Goal: Check status: Check status

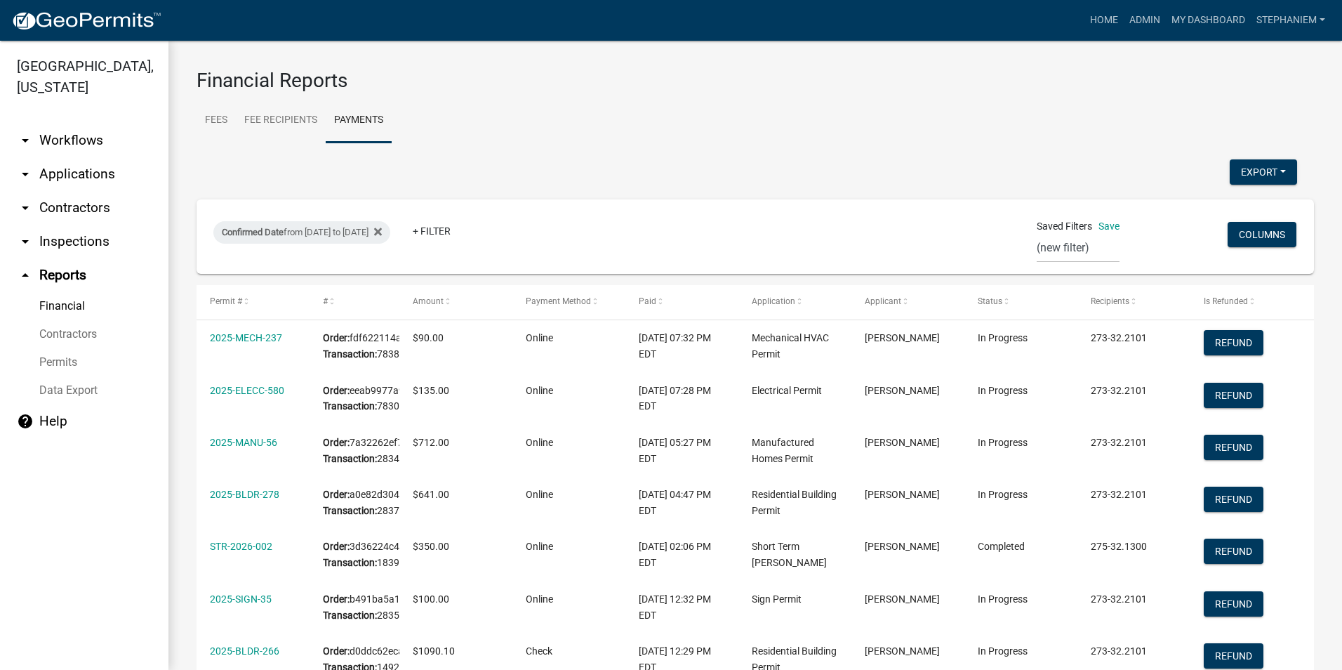
select select "0: null"
select select "3: 100"
click at [110, 175] on link "arrow_drop_down Applications" at bounding box center [84, 174] width 168 height 34
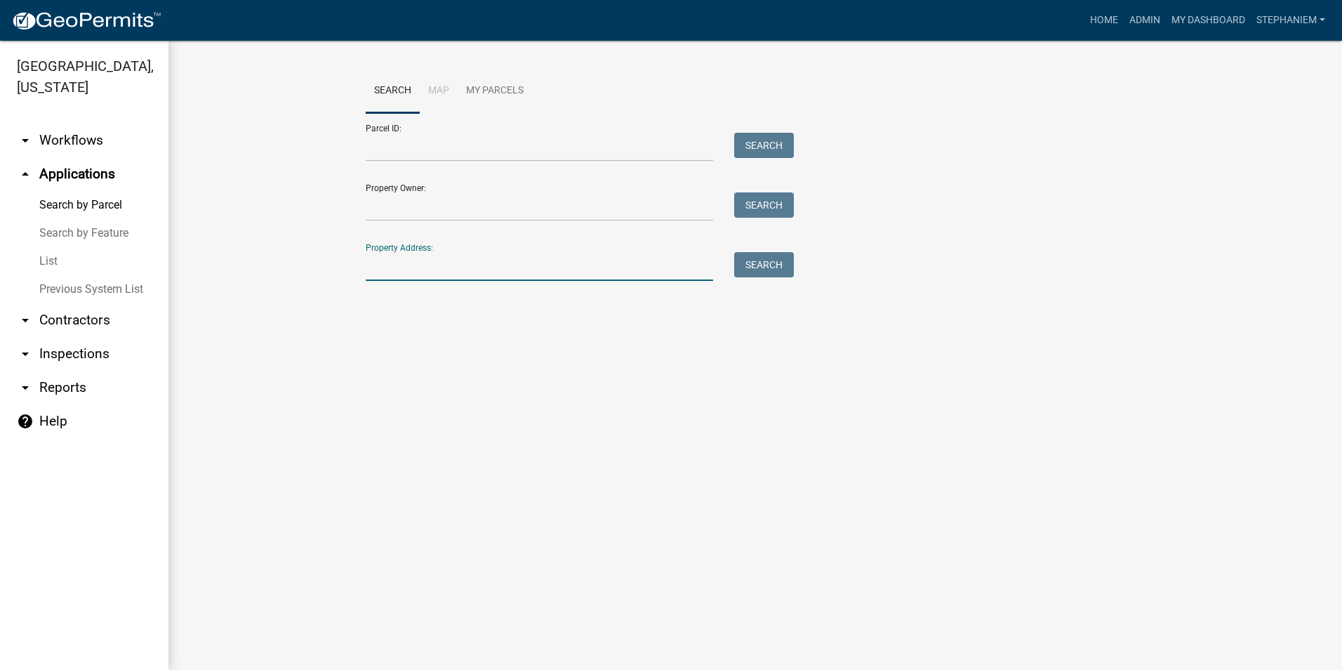
click at [485, 268] on input "Property Address:" at bounding box center [539, 266] width 347 height 29
type input "190 [GEOGRAPHIC_DATA]"
drag, startPoint x: 485, startPoint y: 267, endPoint x: 341, endPoint y: 286, distance: 145.2
click at [341, 286] on wm-workflow-application-search-view "Search Map My Parcels Parcel ID: Search Property Owner: Search Property Address…" at bounding box center [756, 204] width 1118 height 270
click at [1111, 16] on link "Home" at bounding box center [1104, 20] width 39 height 27
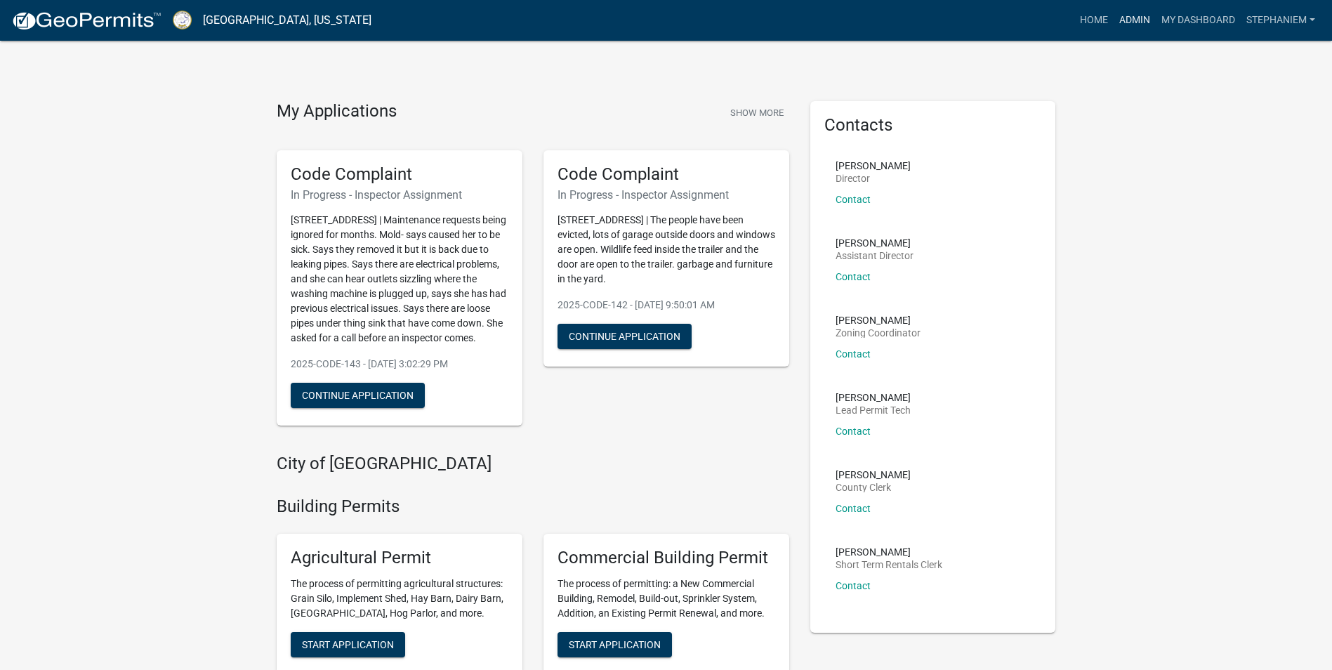
click at [1139, 20] on link "Admin" at bounding box center [1134, 20] width 42 height 27
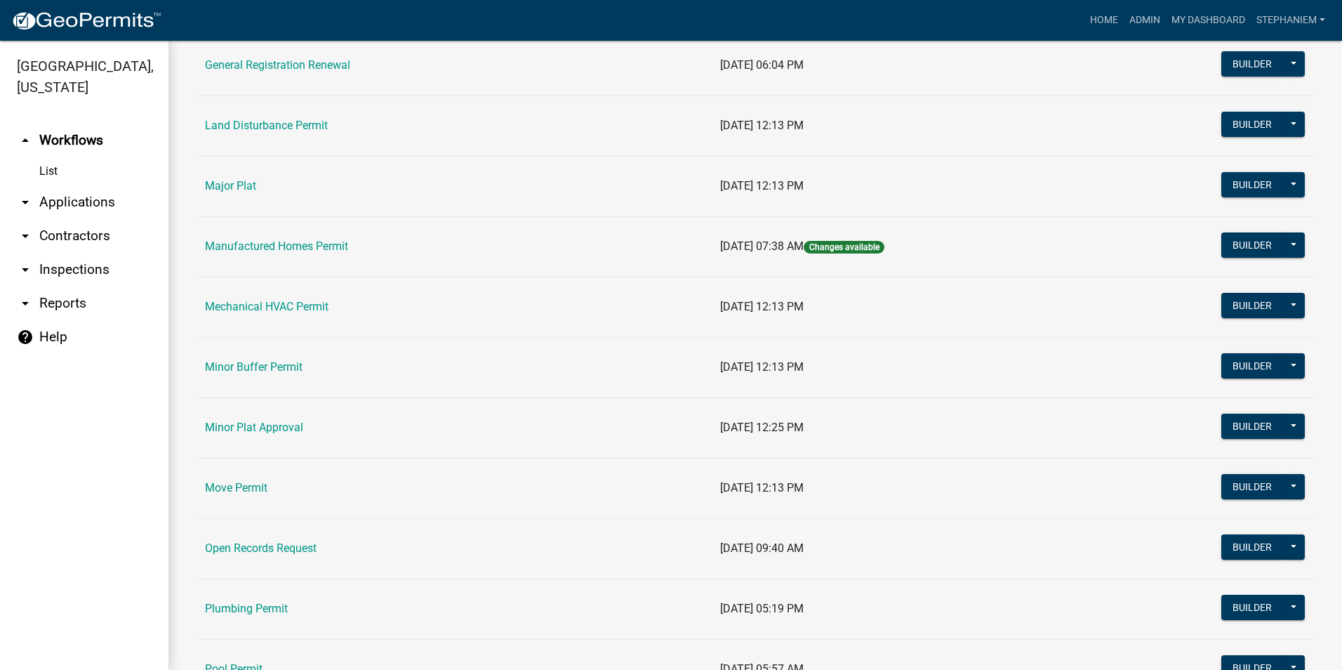
scroll to position [983, 0]
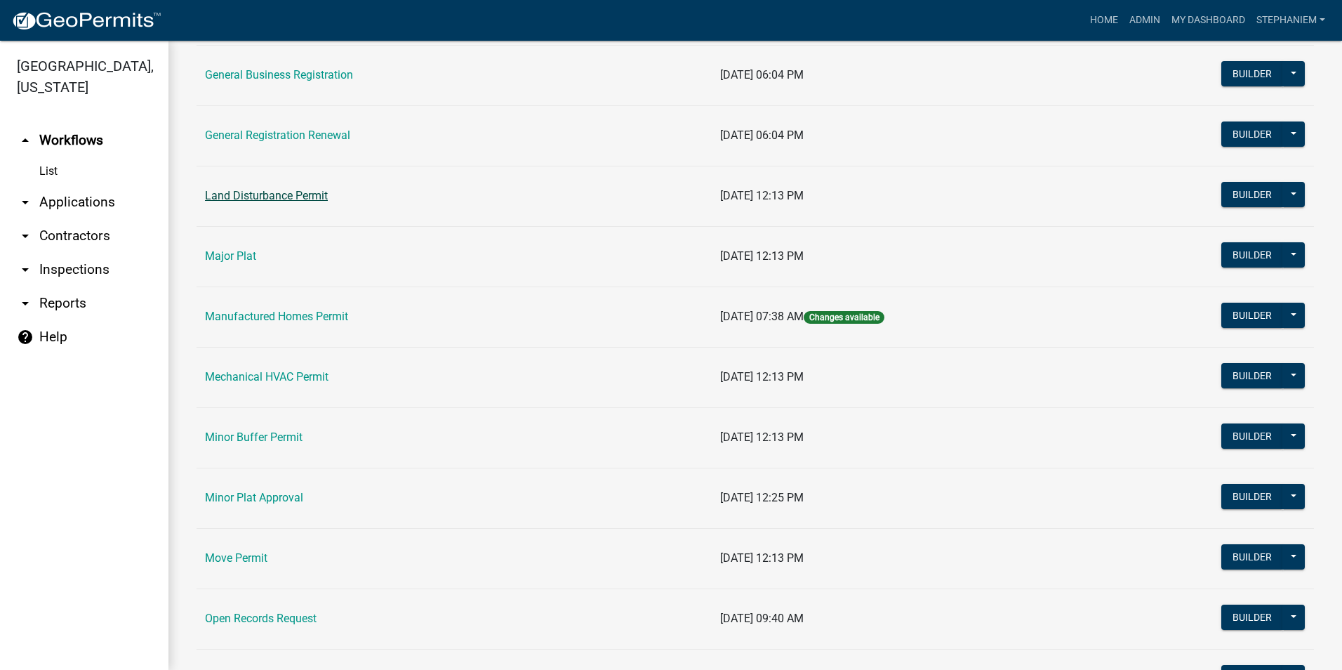
click at [323, 197] on link "Land Disturbance Permit" at bounding box center [266, 195] width 123 height 13
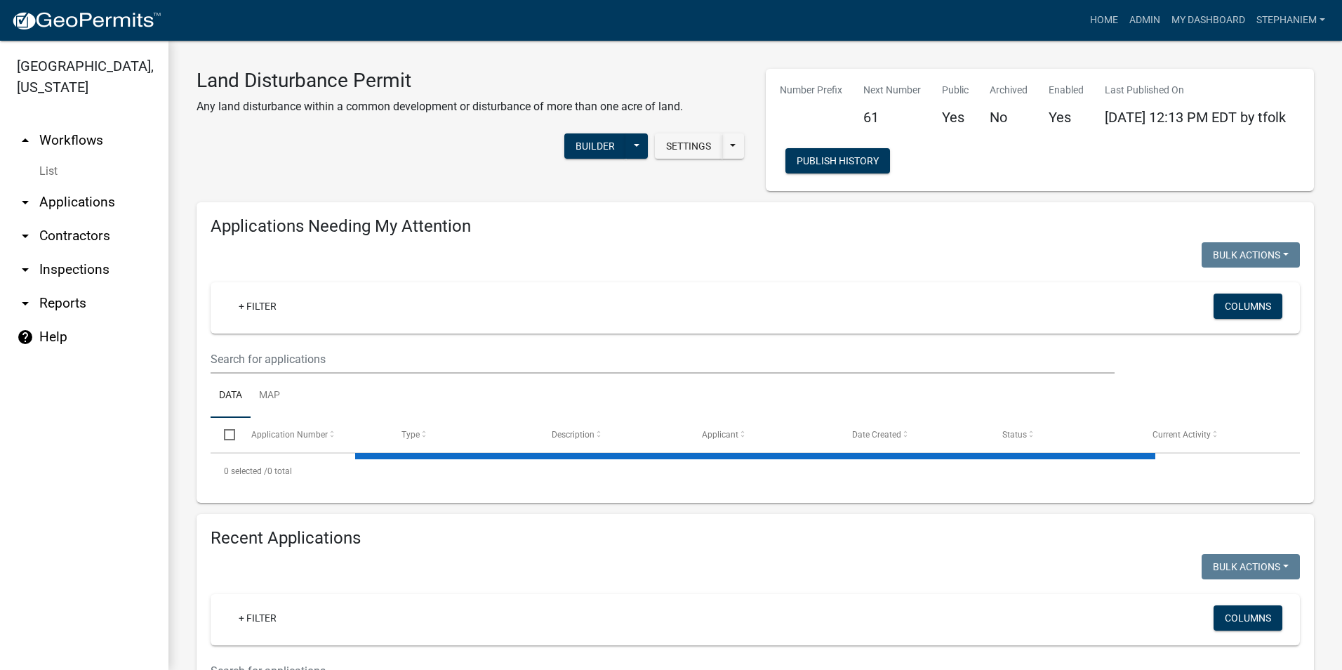
select select "3: 100"
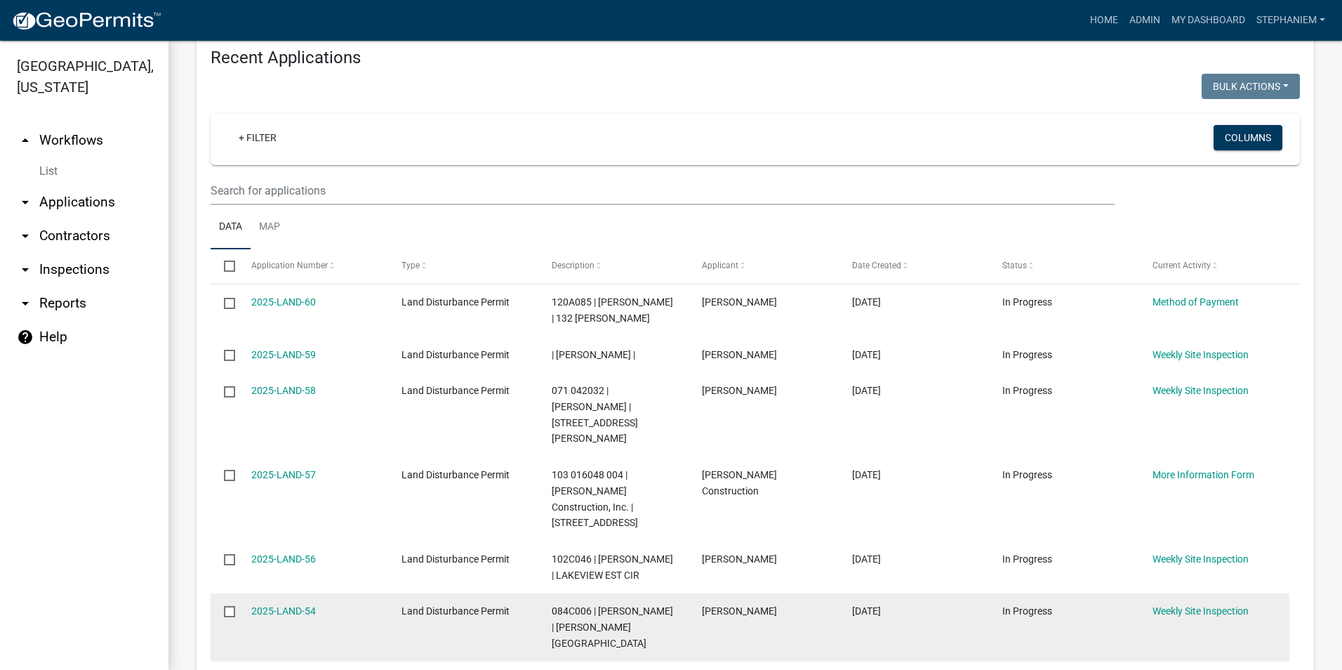
scroll to position [1264, 0]
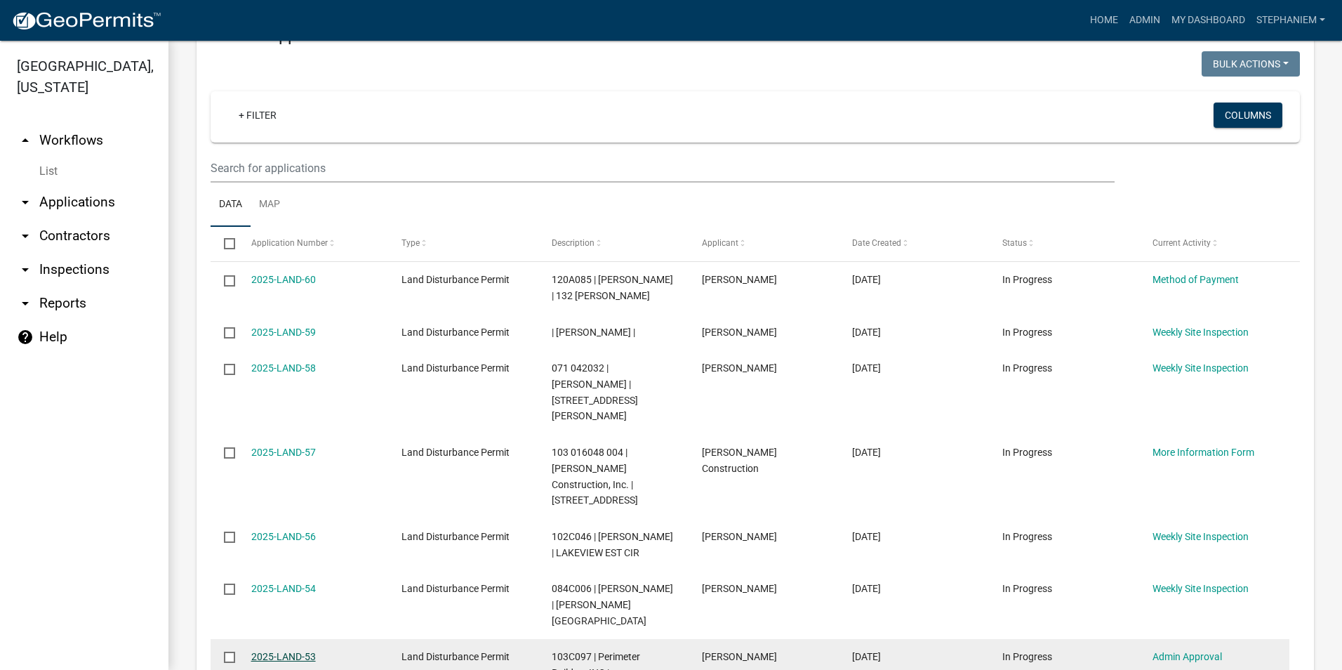
click at [296, 651] on link "2025-LAND-53" at bounding box center [283, 656] width 65 height 11
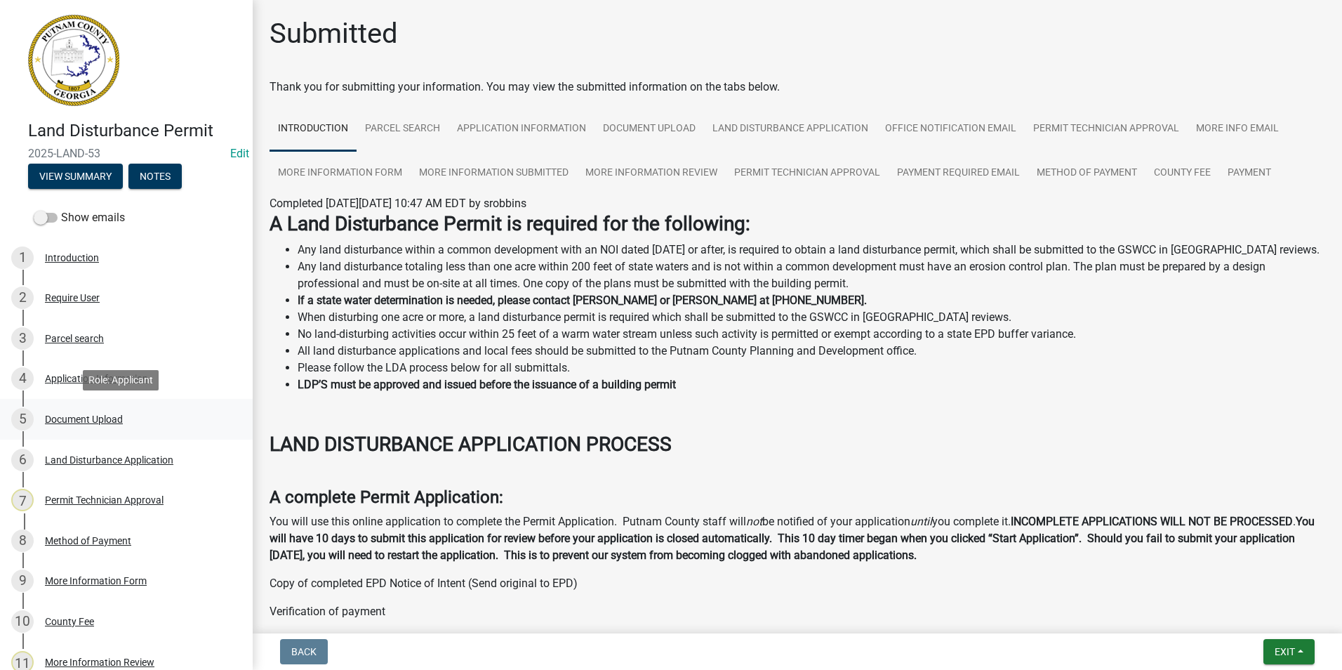
click at [121, 423] on div "Document Upload" at bounding box center [84, 419] width 78 height 10
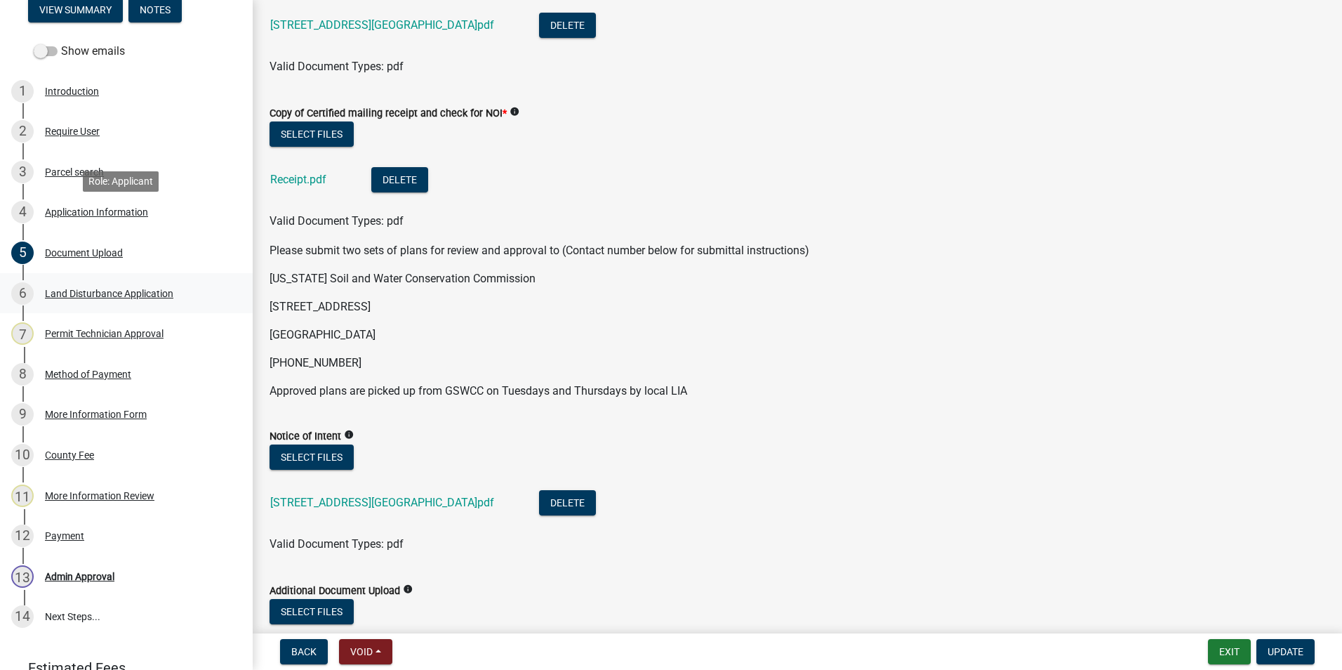
scroll to position [281, 0]
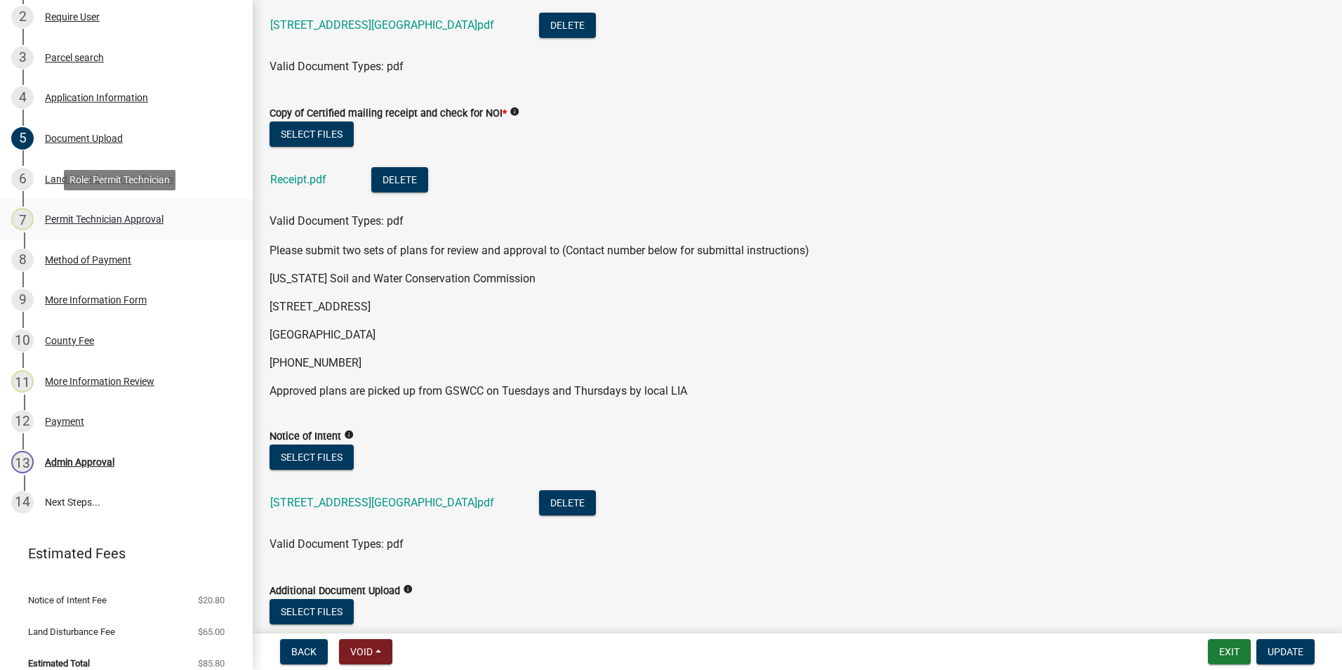
click at [82, 218] on div "Permit Technician Approval" at bounding box center [104, 219] width 119 height 10
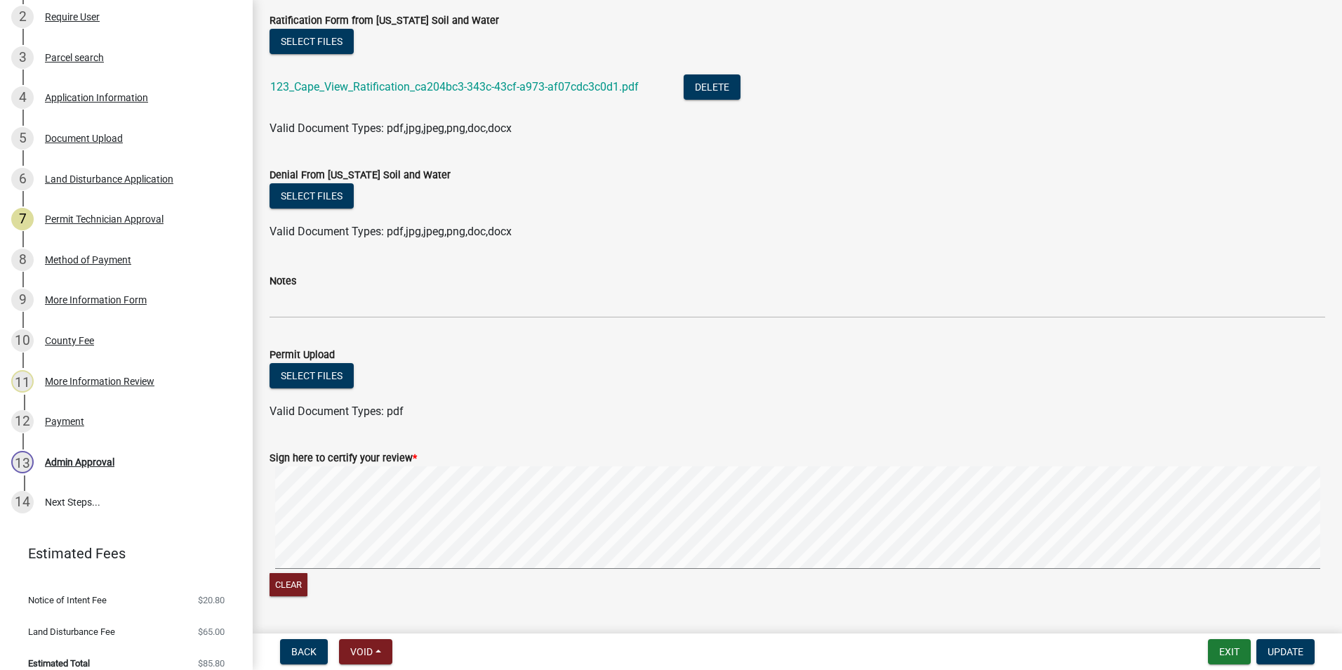
scroll to position [428, 0]
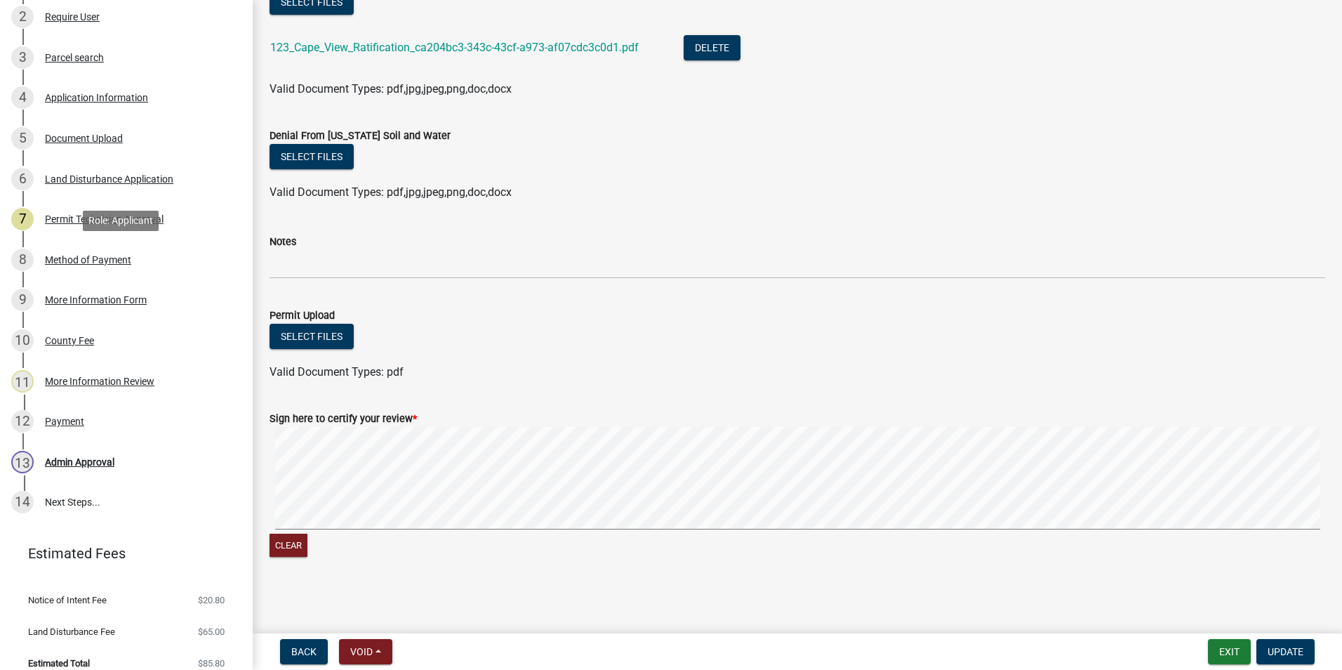
click at [124, 271] on link "8 Method of Payment" at bounding box center [126, 259] width 253 height 41
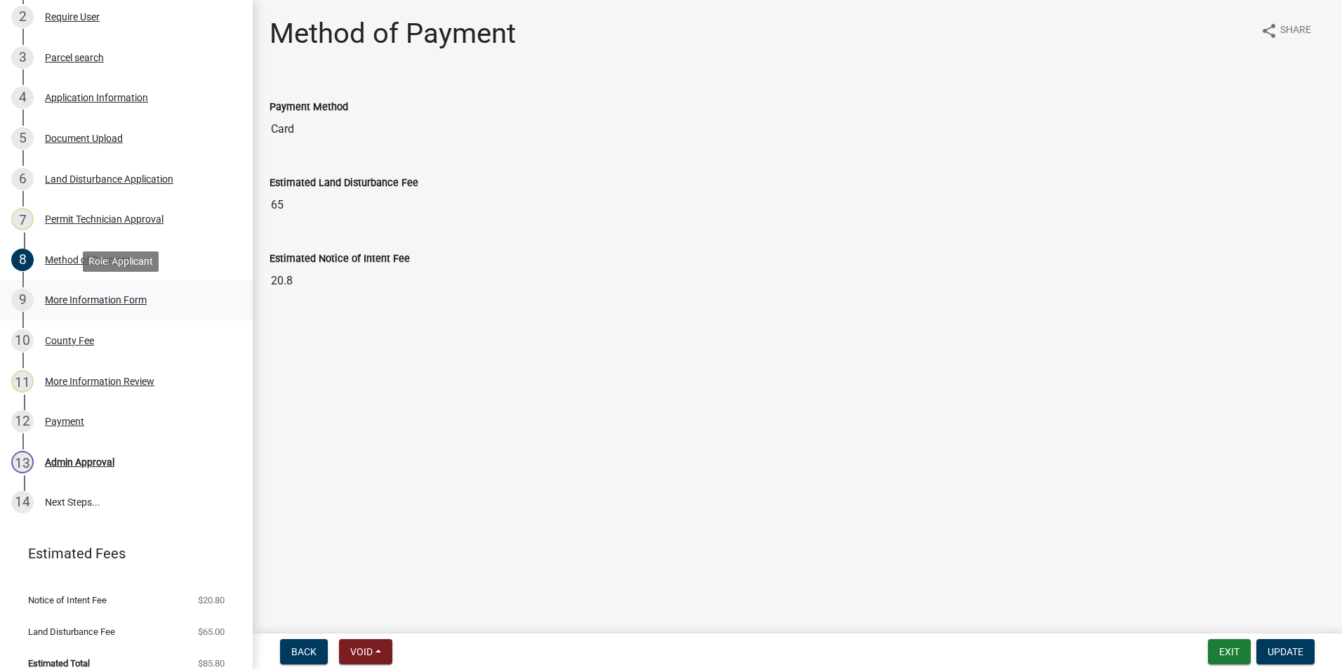
click at [124, 302] on div "More Information Form" at bounding box center [96, 300] width 102 height 10
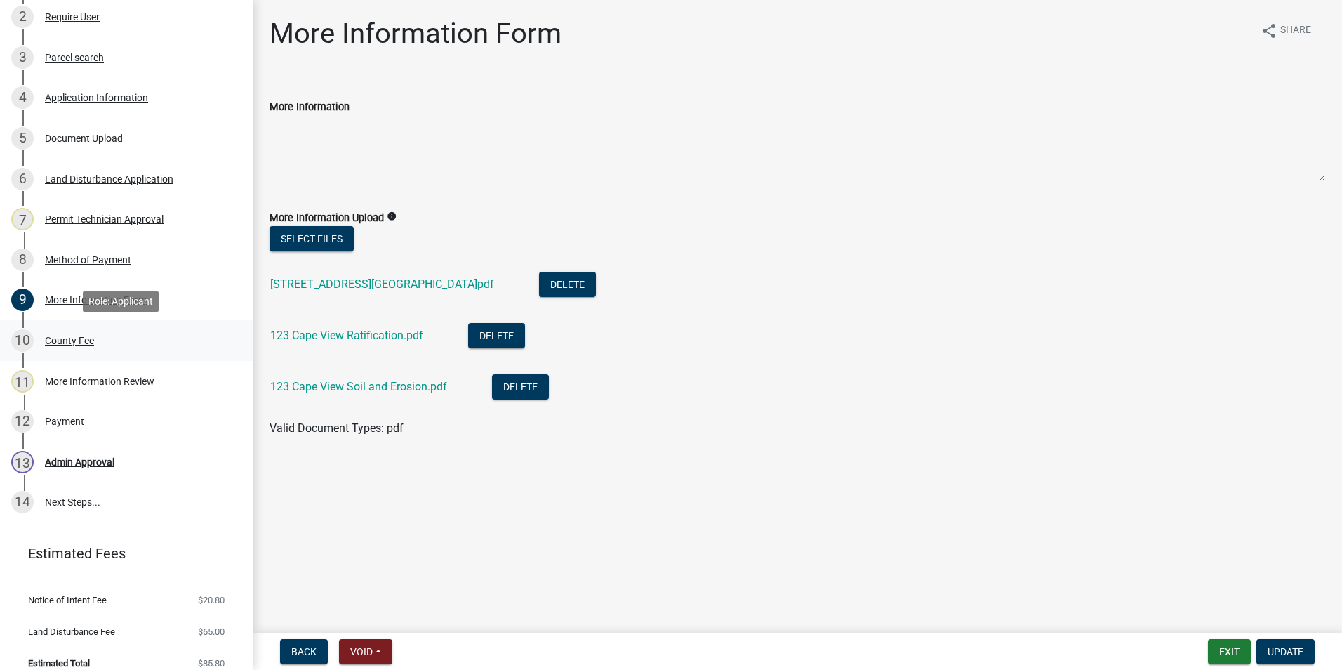
click at [118, 341] on div "10 County Fee" at bounding box center [120, 340] width 219 height 22
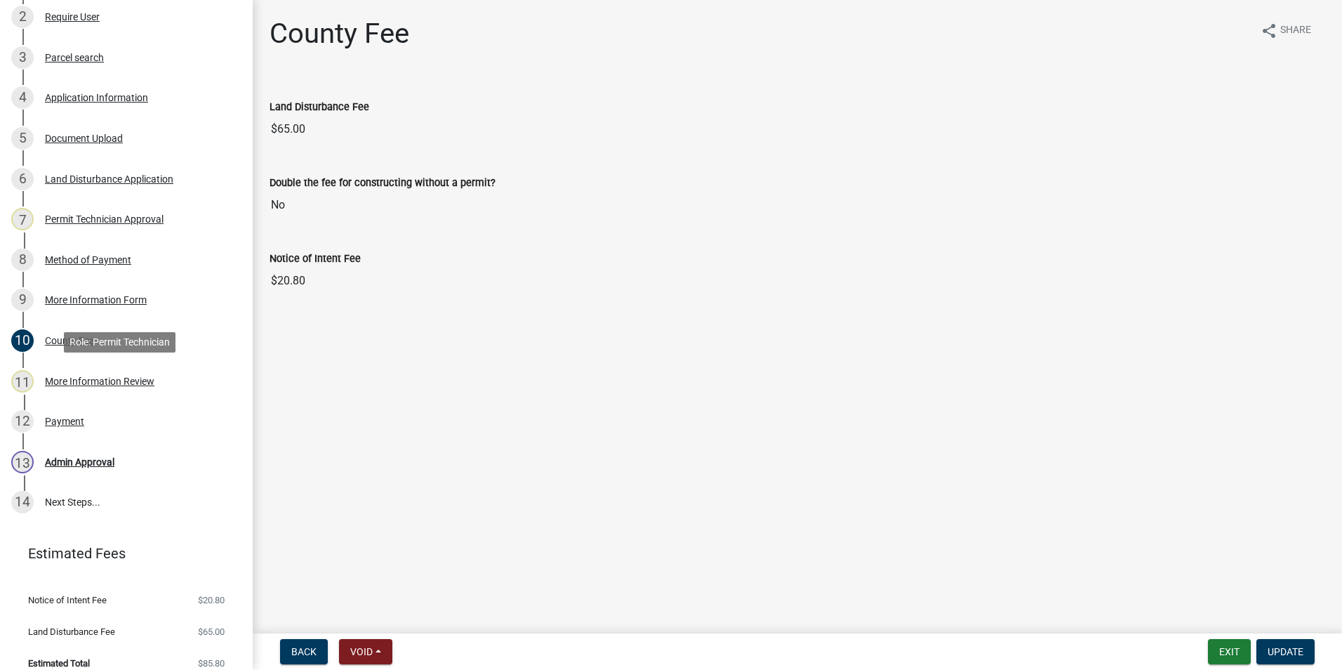
click at [86, 389] on div "11 More Information Review" at bounding box center [120, 381] width 219 height 22
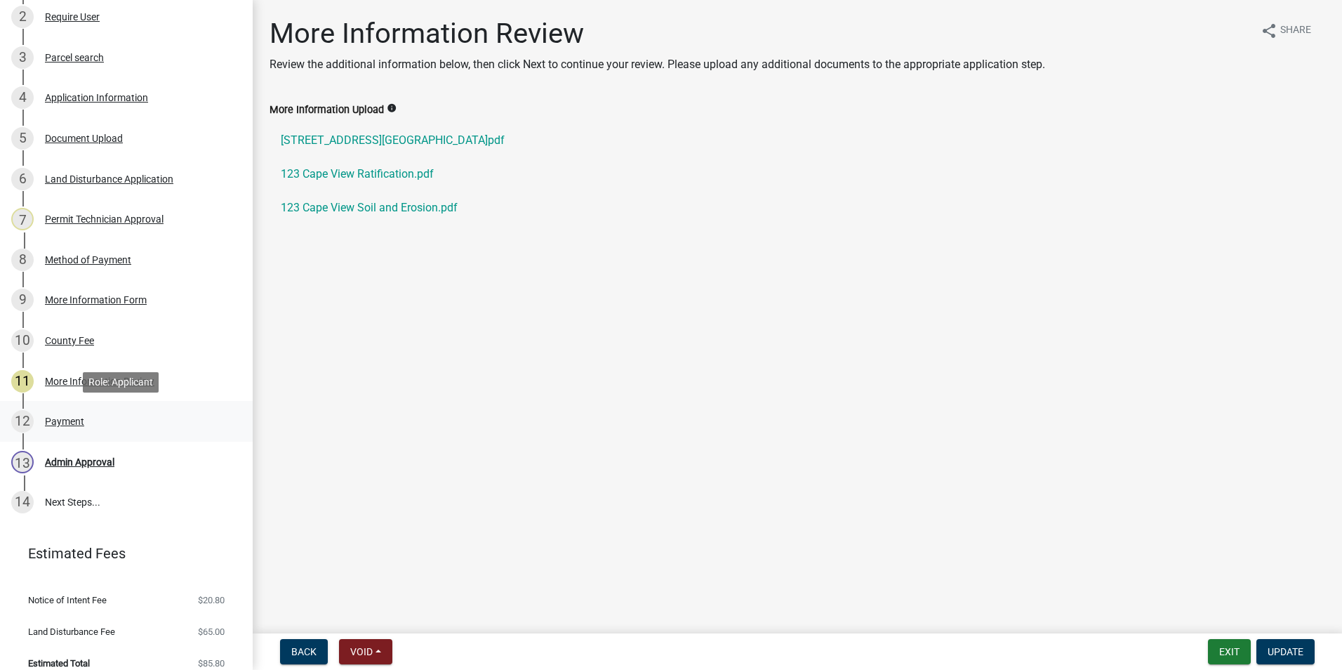
click at [88, 426] on div "12 Payment" at bounding box center [120, 421] width 219 height 22
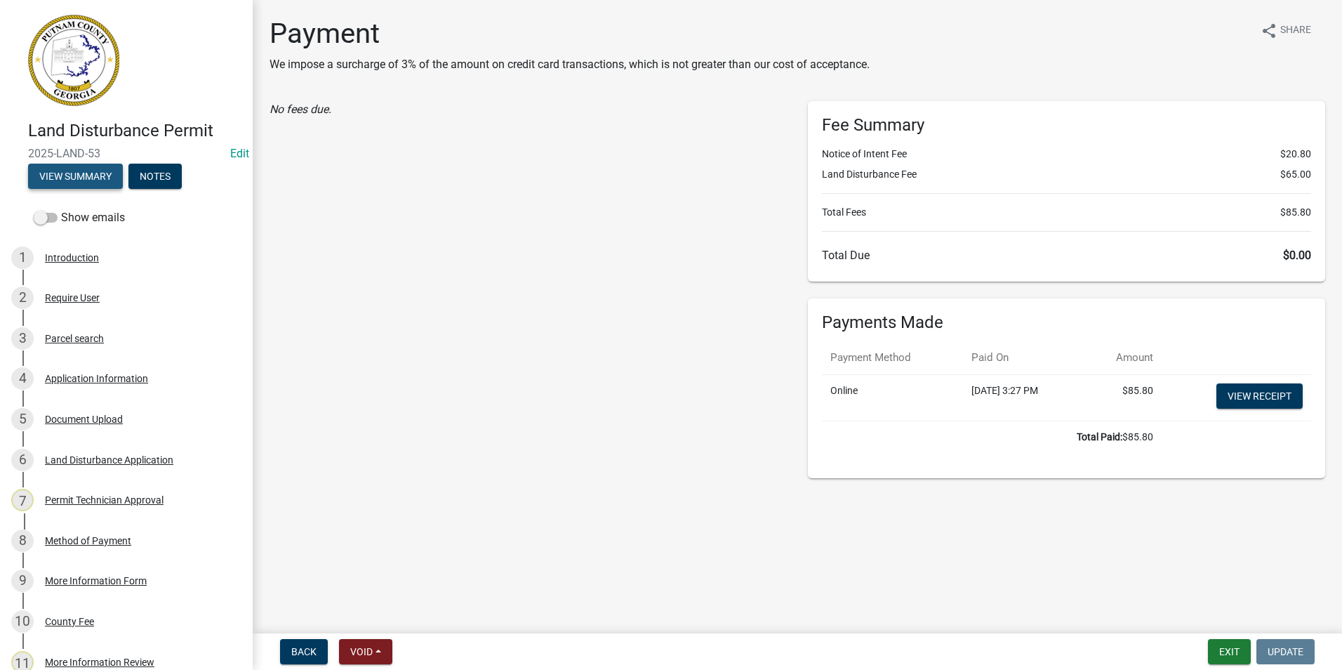
click at [72, 180] on button "View Summary" at bounding box center [75, 176] width 95 height 25
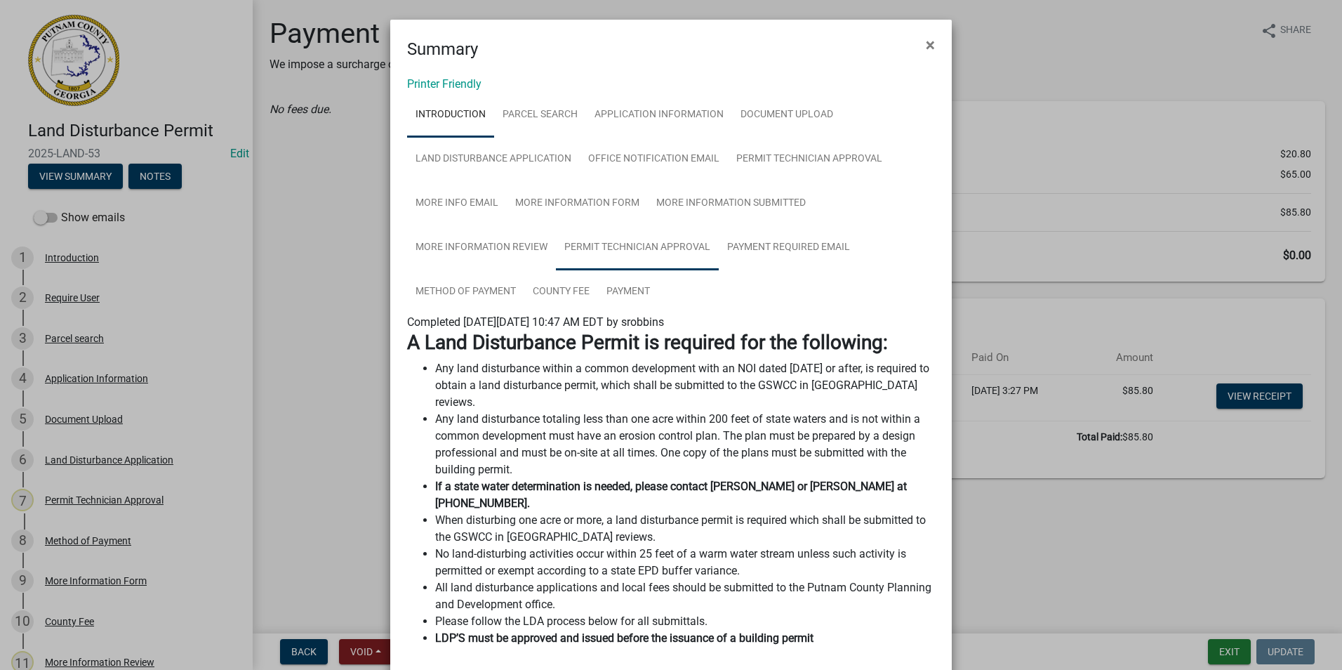
click at [640, 263] on link "Permit Technician Approval" at bounding box center [637, 247] width 163 height 45
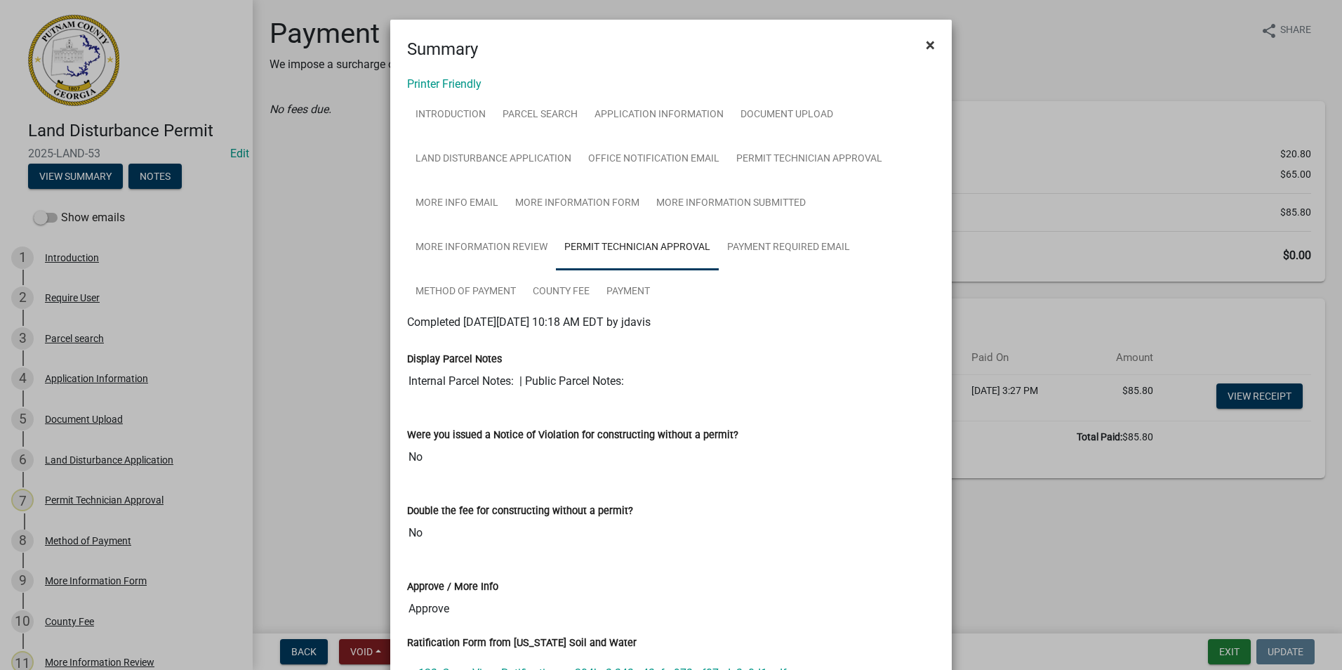
click at [920, 43] on button "×" at bounding box center [931, 44] width 32 height 39
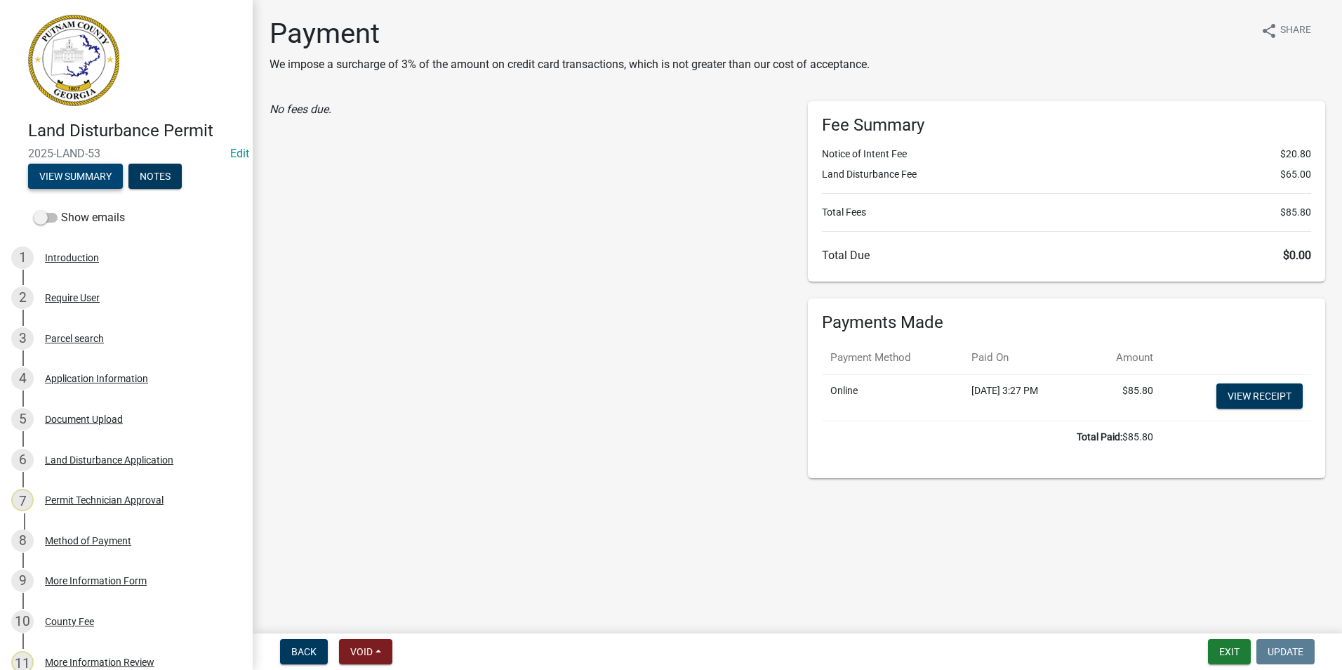
click at [100, 175] on button "View Summary" at bounding box center [75, 176] width 95 height 25
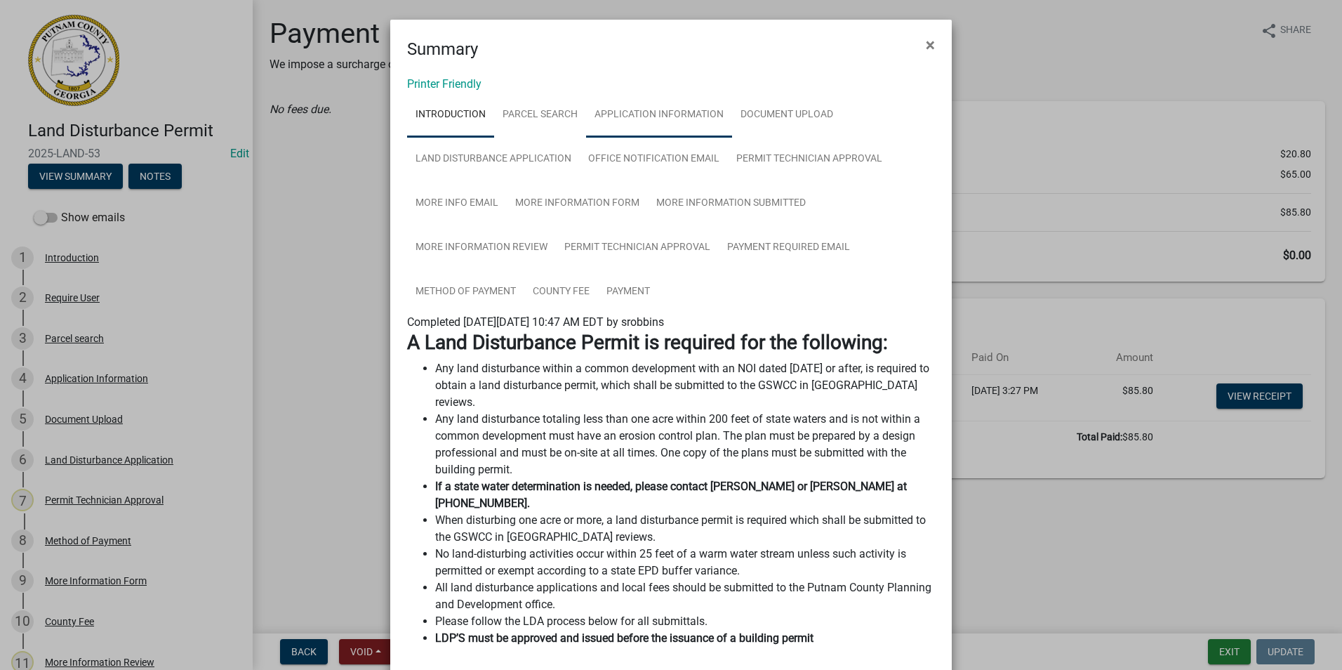
click at [646, 121] on link "Application Information" at bounding box center [659, 115] width 146 height 45
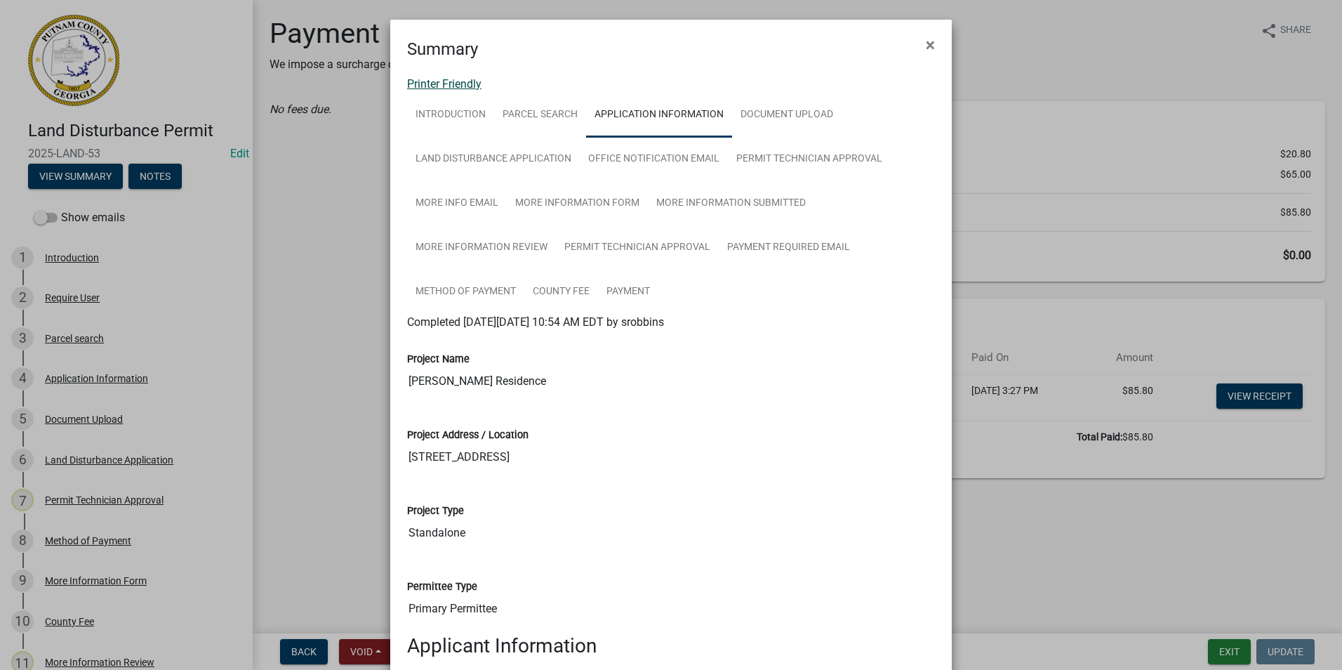
click at [442, 82] on link "Printer Friendly" at bounding box center [444, 83] width 74 height 13
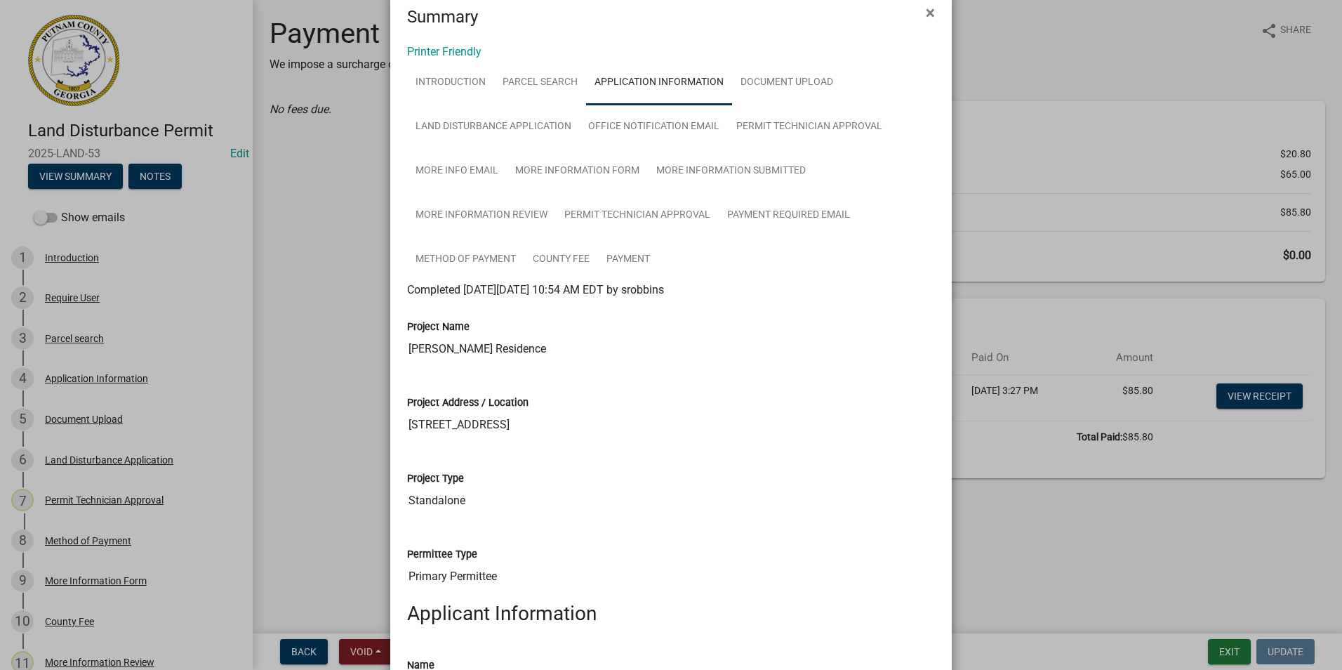
scroll to position [31, 0]
click at [542, 138] on link "Land Disturbance Application" at bounding box center [493, 128] width 173 height 45
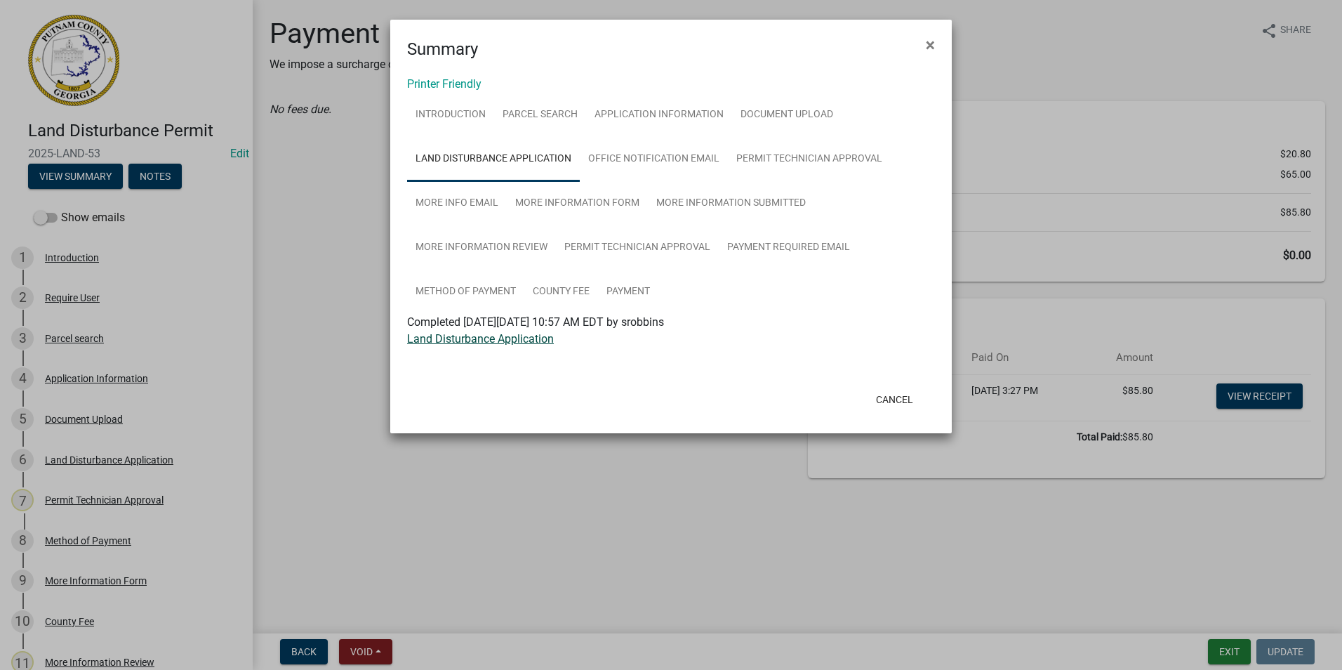
click at [541, 338] on link "Land Disturbance Application" at bounding box center [480, 338] width 147 height 13
click at [289, 361] on ngb-modal-window "Summary × Printer Friendly Introduction Parcel search Application Information D…" at bounding box center [671, 335] width 1342 height 670
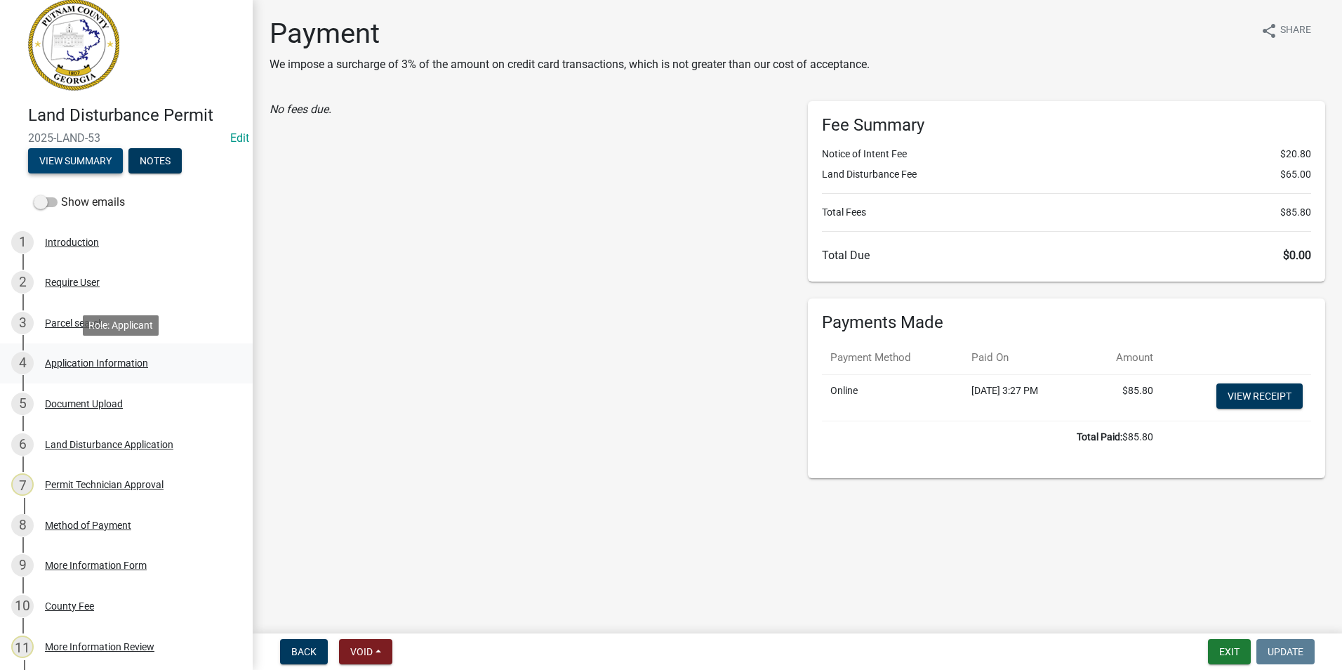
scroll to position [15, 0]
click at [85, 157] on button "View Summary" at bounding box center [75, 161] width 95 height 25
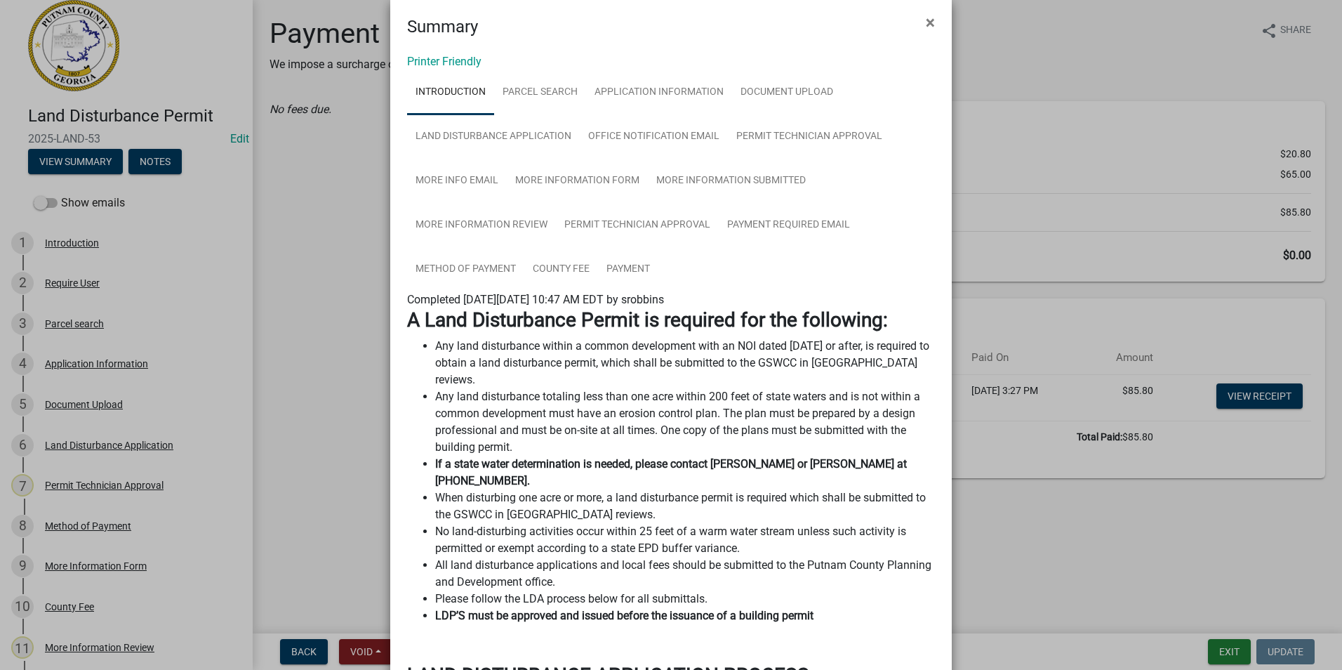
scroll to position [0, 0]
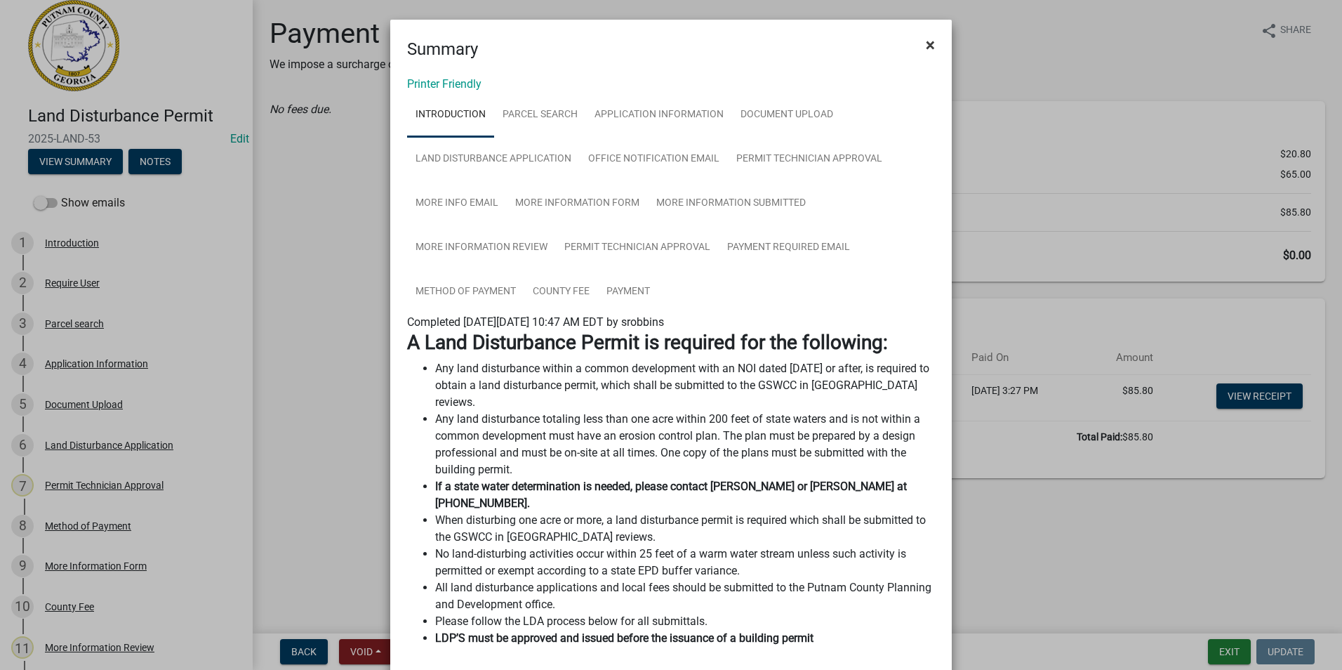
click at [920, 46] on button "×" at bounding box center [931, 44] width 32 height 39
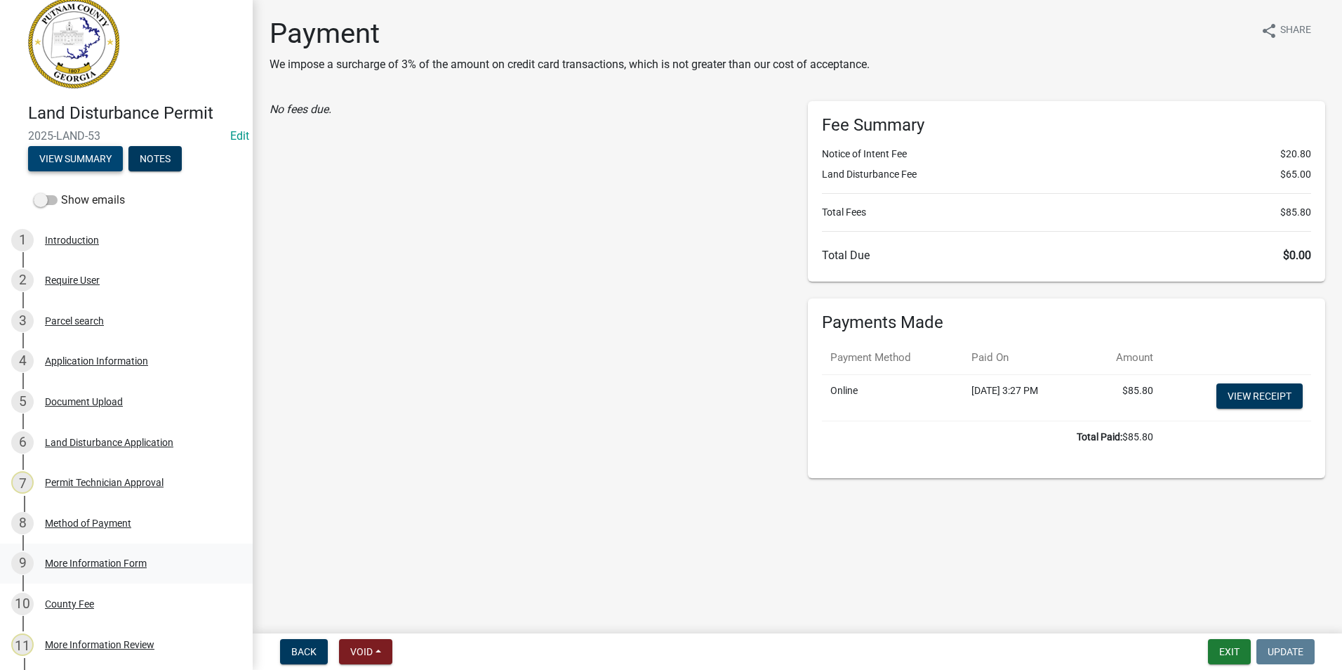
scroll to position [15, 0]
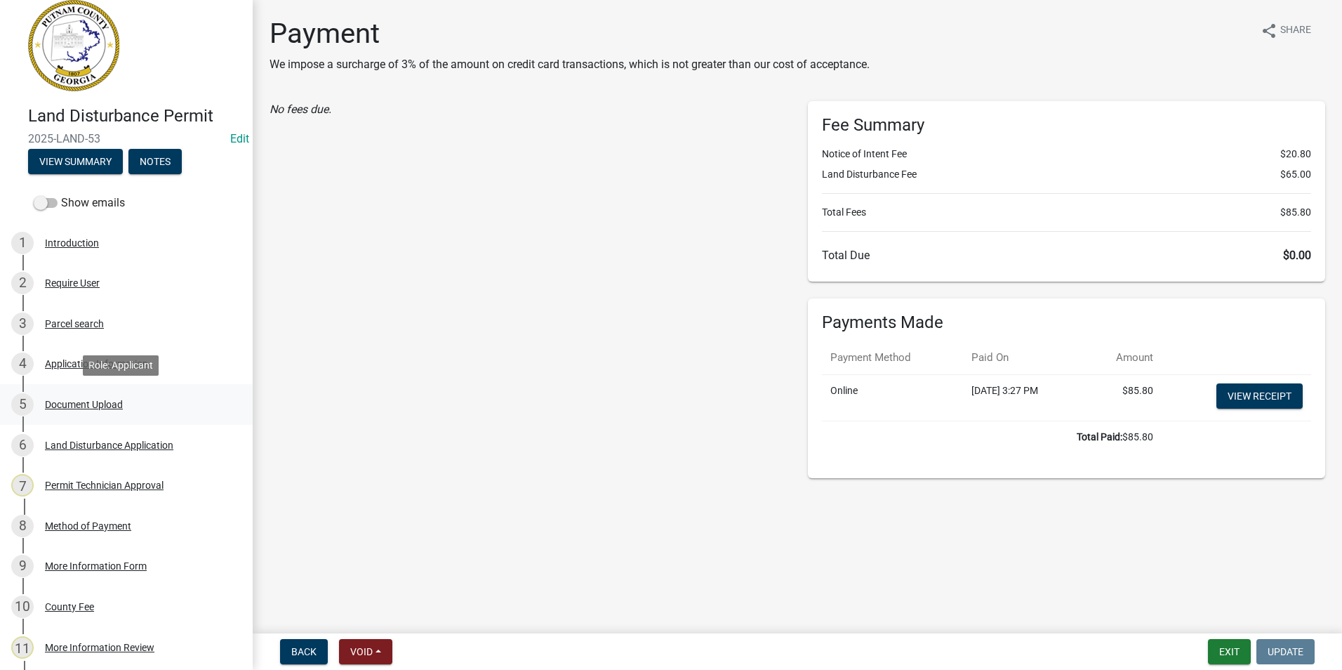
click at [133, 411] on div "5 Document Upload" at bounding box center [120, 404] width 219 height 22
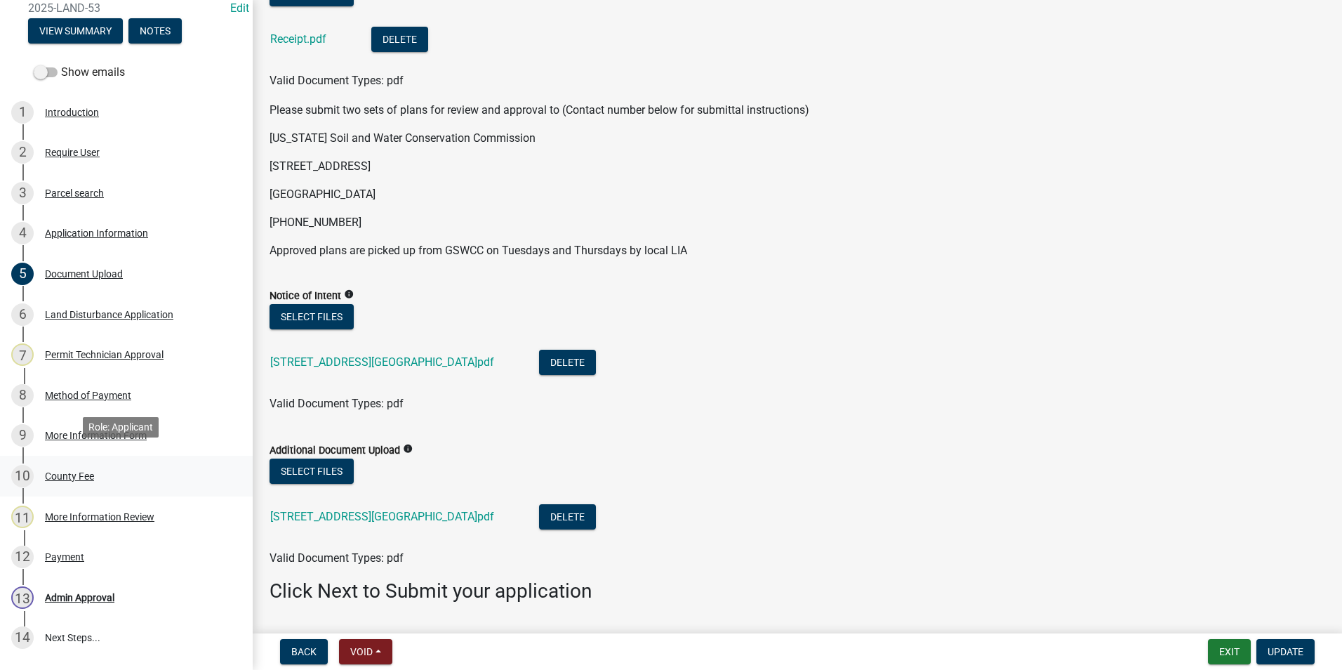
scroll to position [155, 0]
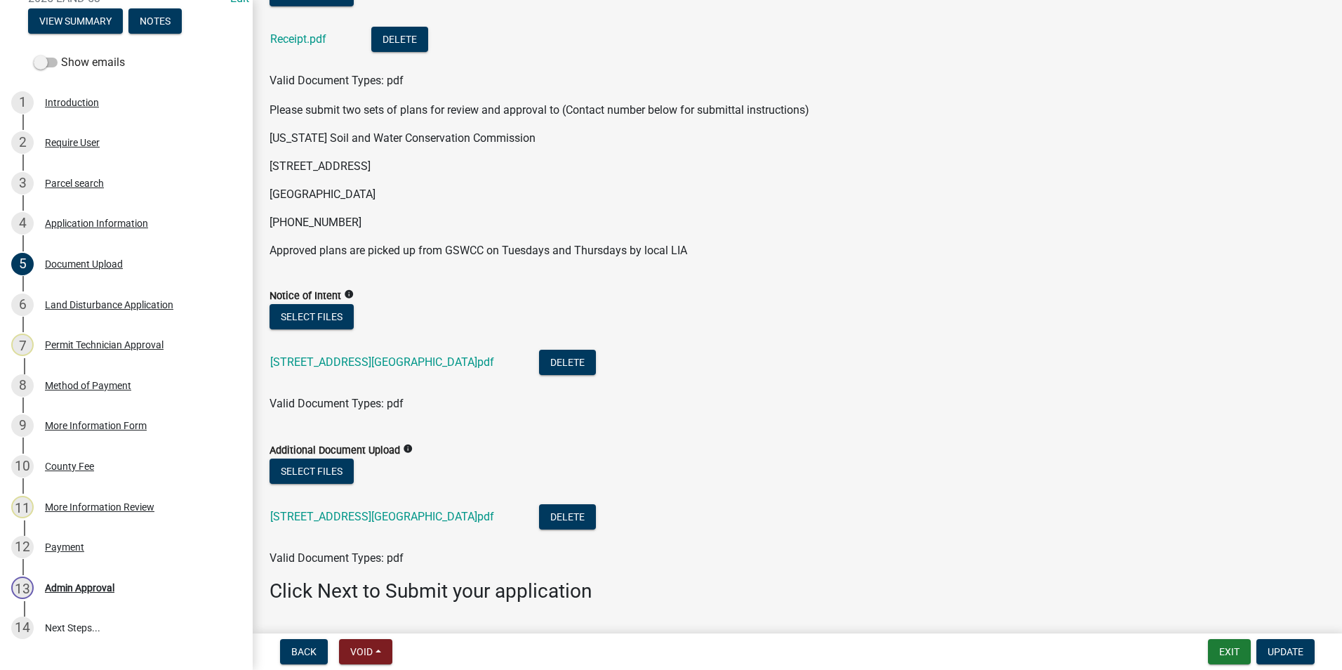
click at [126, 431] on div "9 More Information Form" at bounding box center [120, 425] width 219 height 22
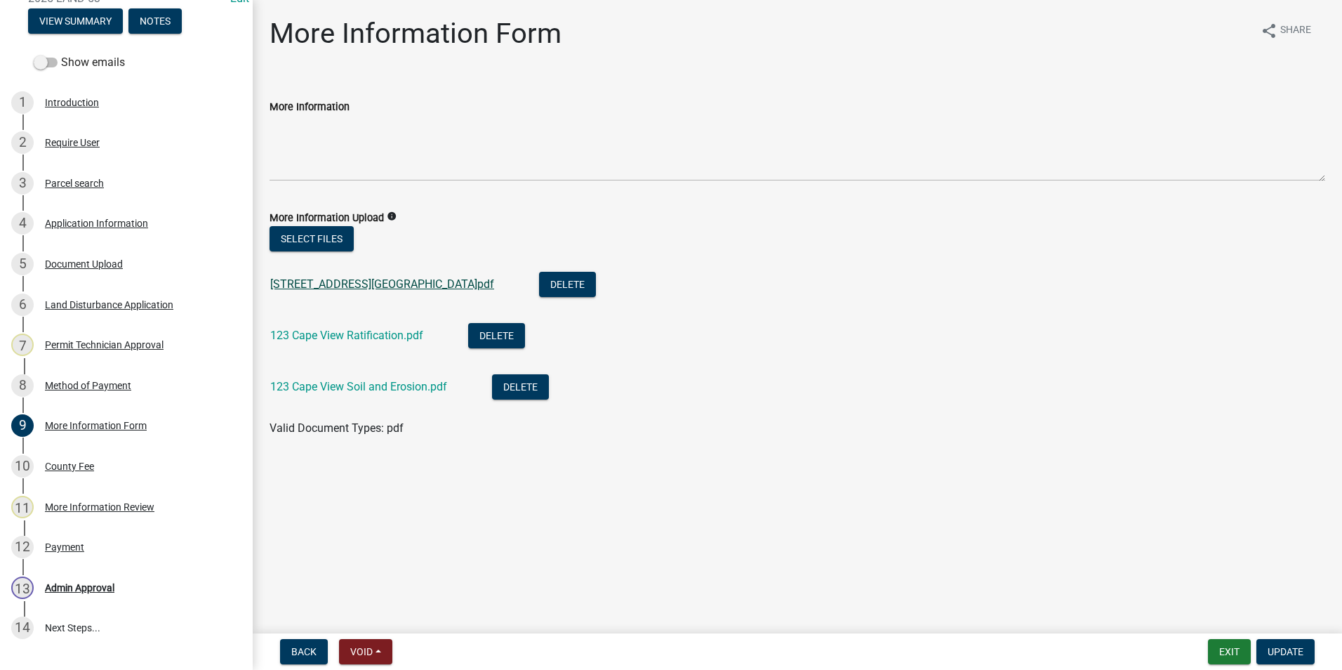
click at [351, 279] on link "[STREET_ADDRESS][GEOGRAPHIC_DATA]pdf" at bounding box center [382, 283] width 224 height 13
click at [362, 336] on link "123 Cape View Ratification.pdf" at bounding box center [346, 335] width 153 height 13
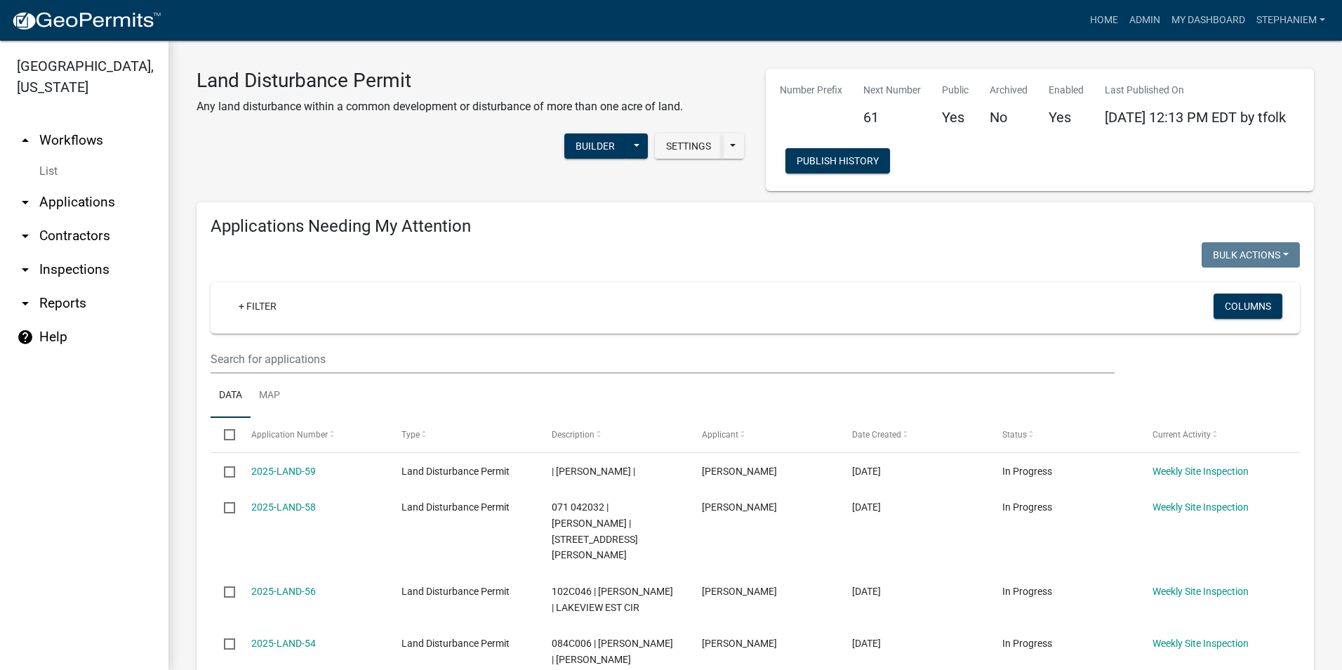
select select "3: 100"
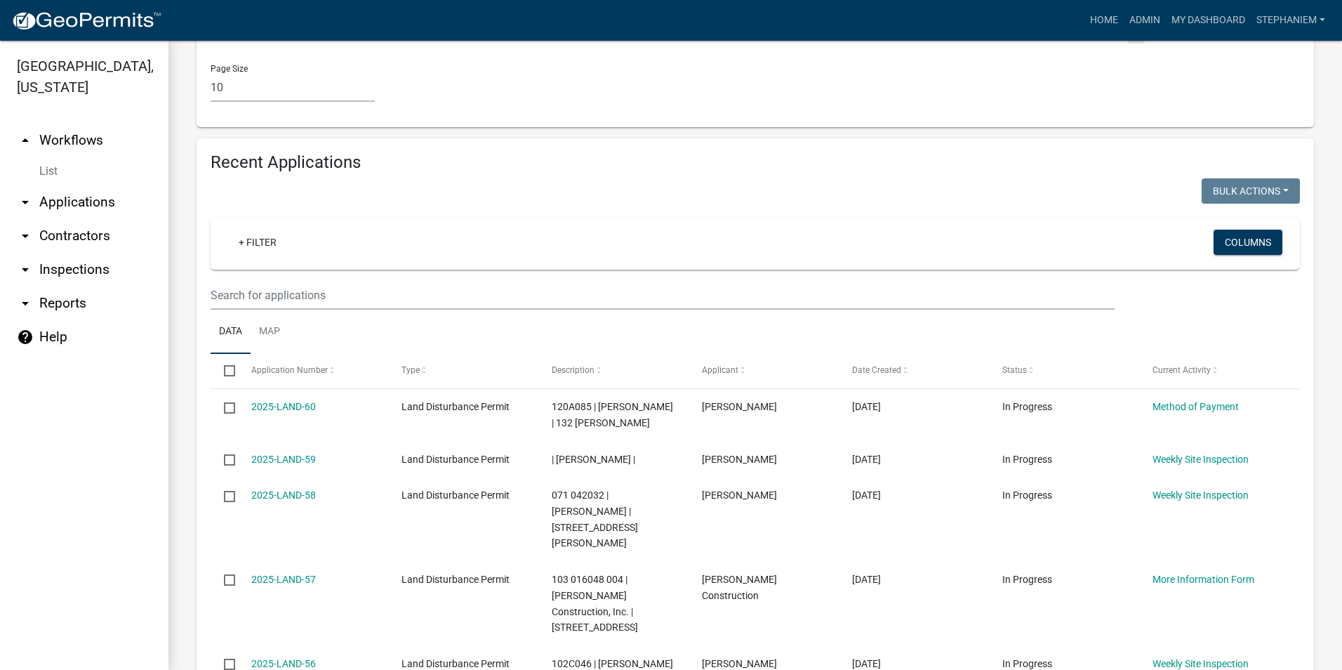
scroll to position [983, 0]
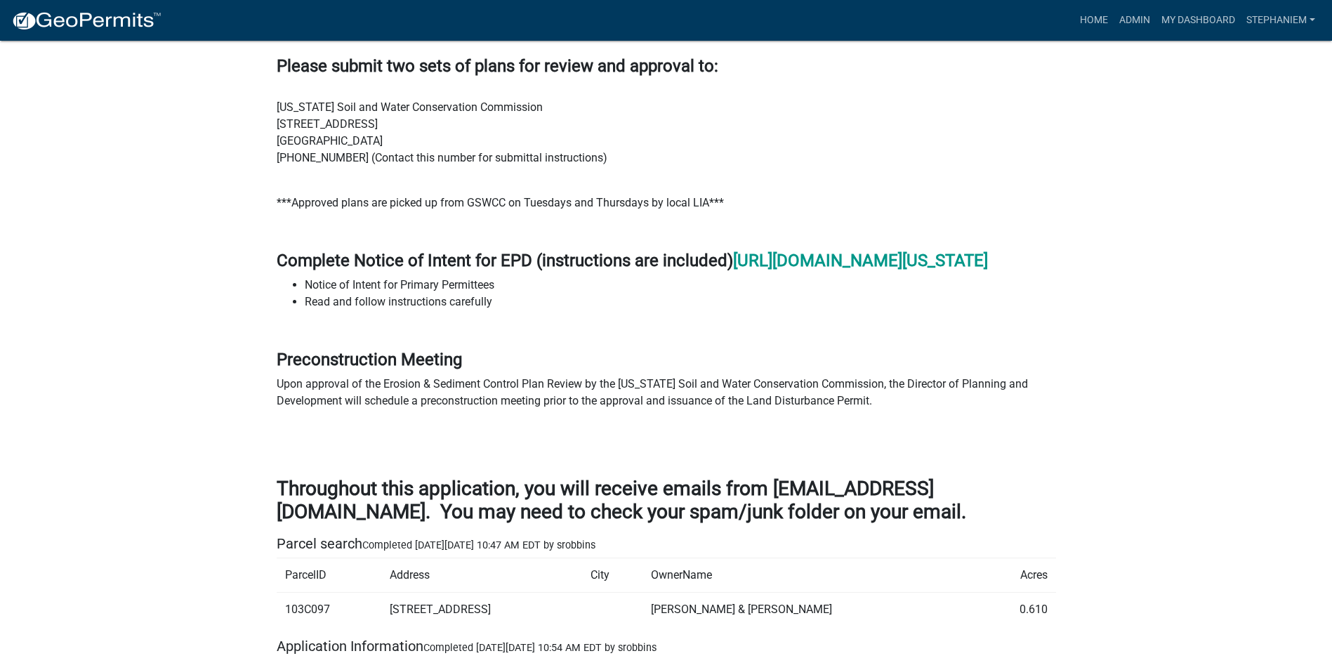
scroll to position [772, 0]
